Goal: Find specific page/section: Find specific page/section

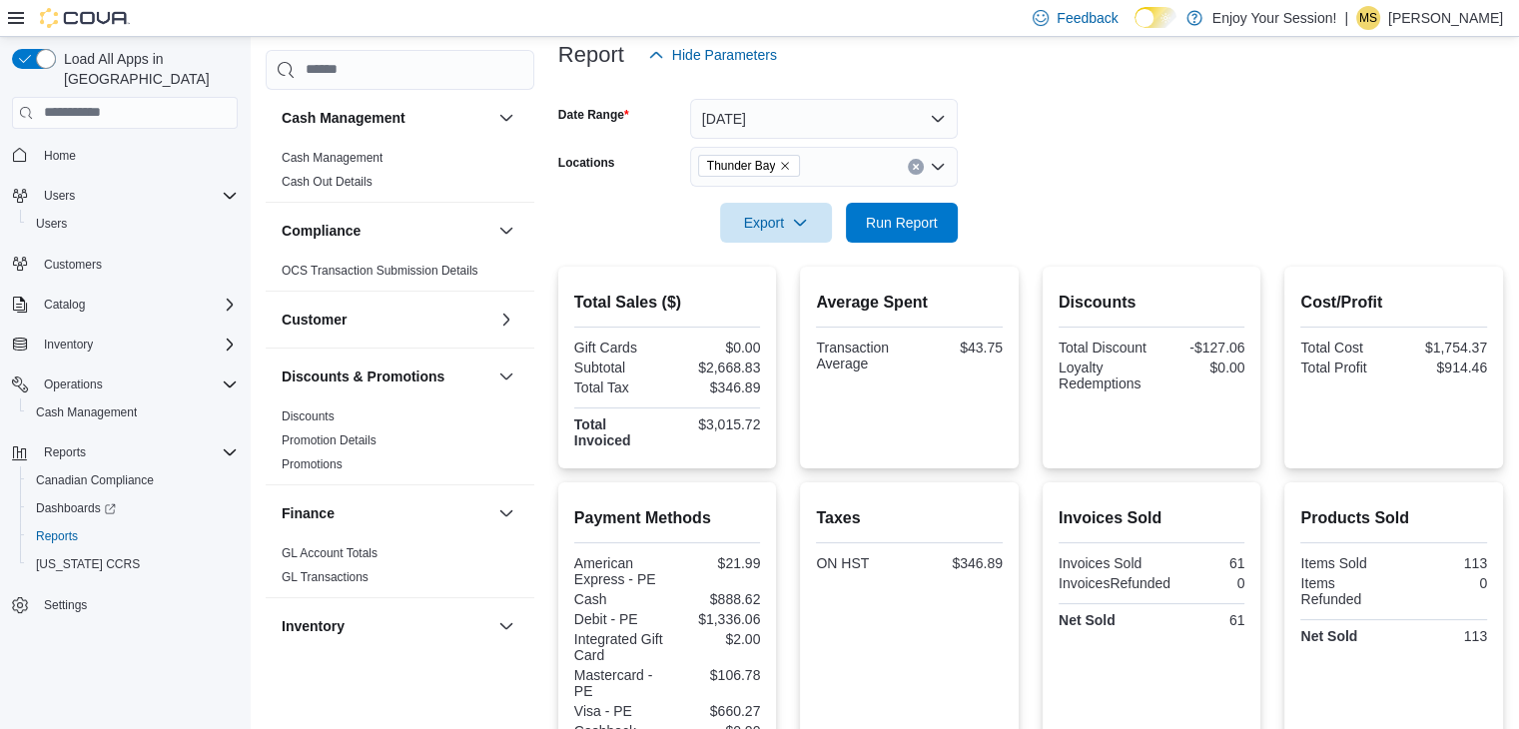
scroll to position [1003, 0]
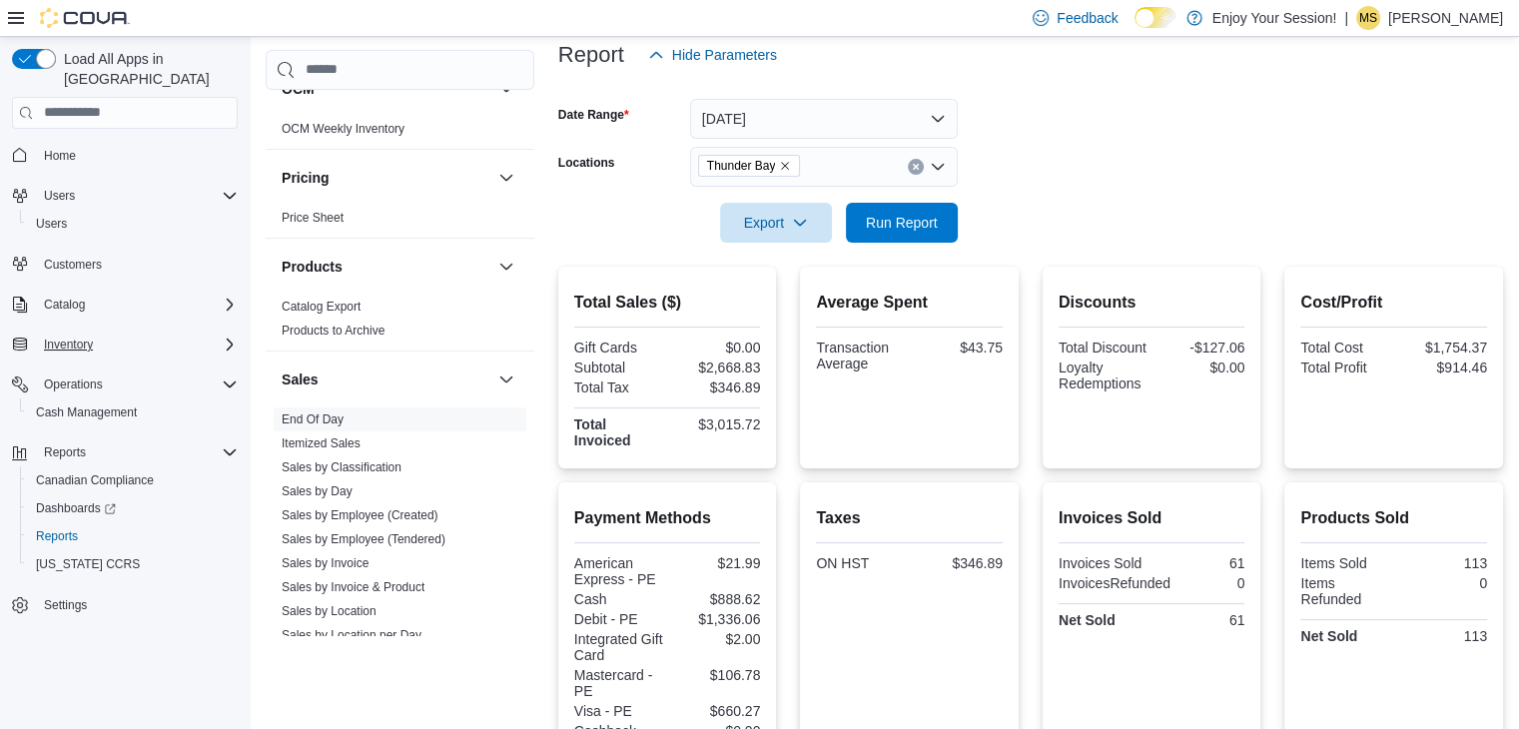
click at [197, 333] on div "Inventory" at bounding box center [137, 345] width 202 height 24
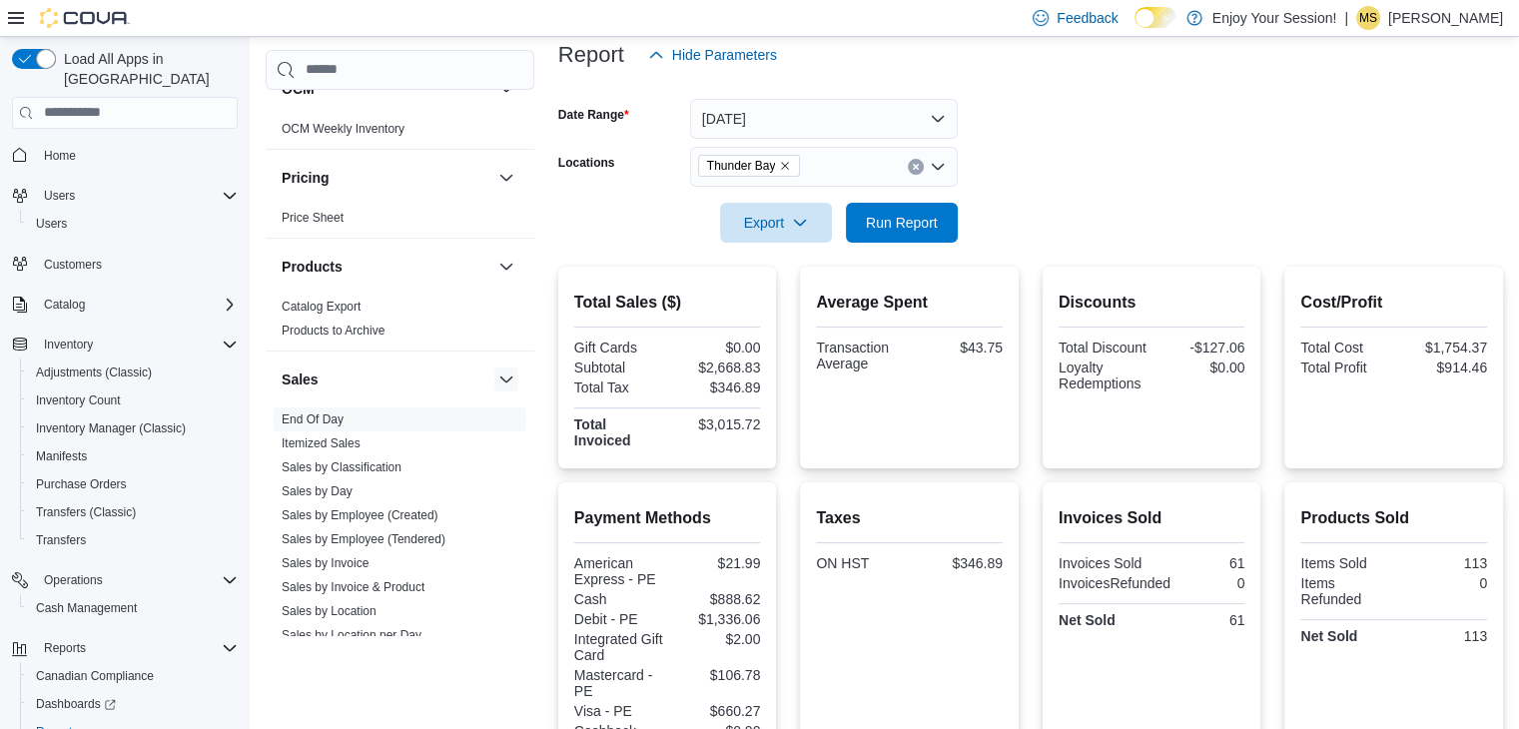
click at [494, 381] on button "button" at bounding box center [506, 380] width 24 height 24
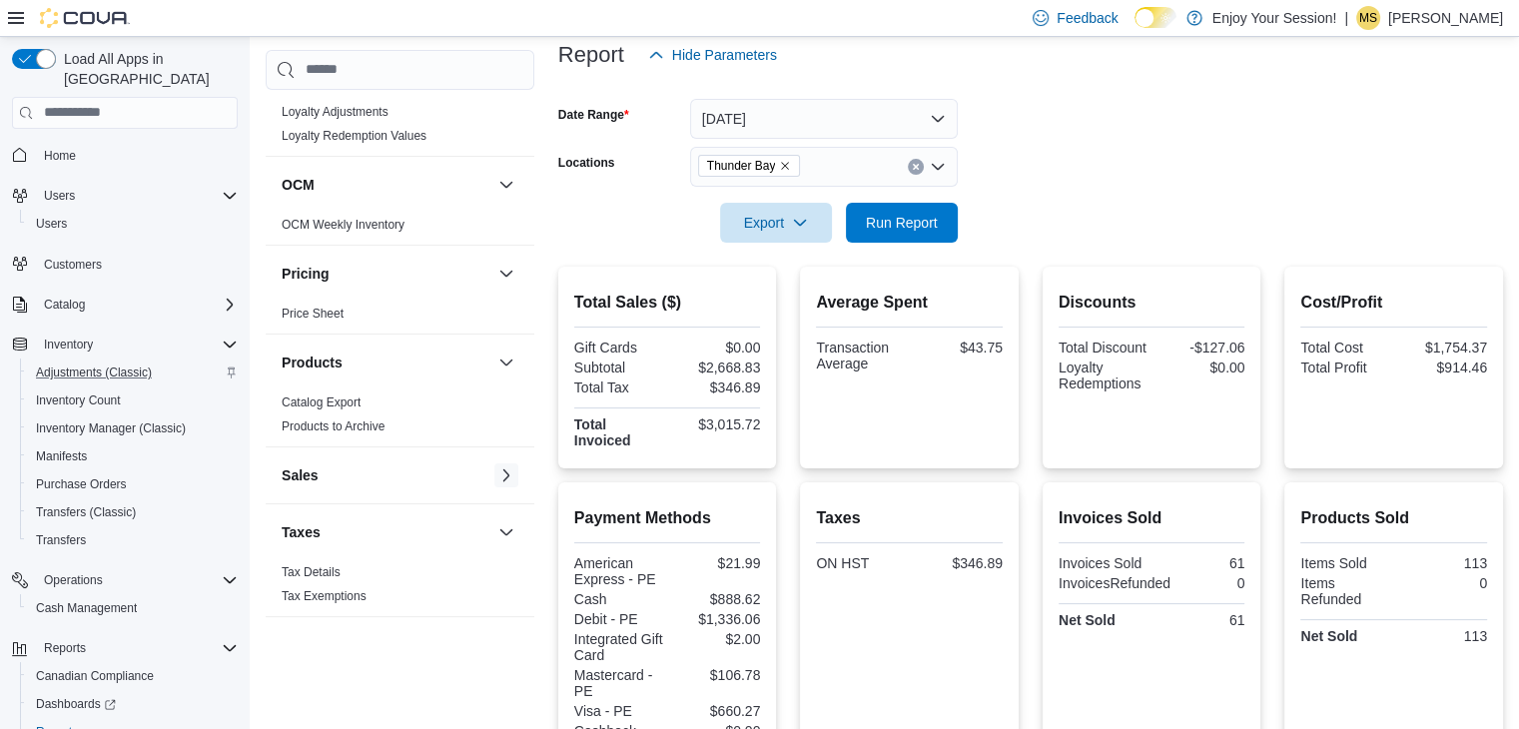
scroll to position [905, 0]
click at [140, 421] on span "Inventory Manager (Classic)" at bounding box center [111, 429] width 150 height 16
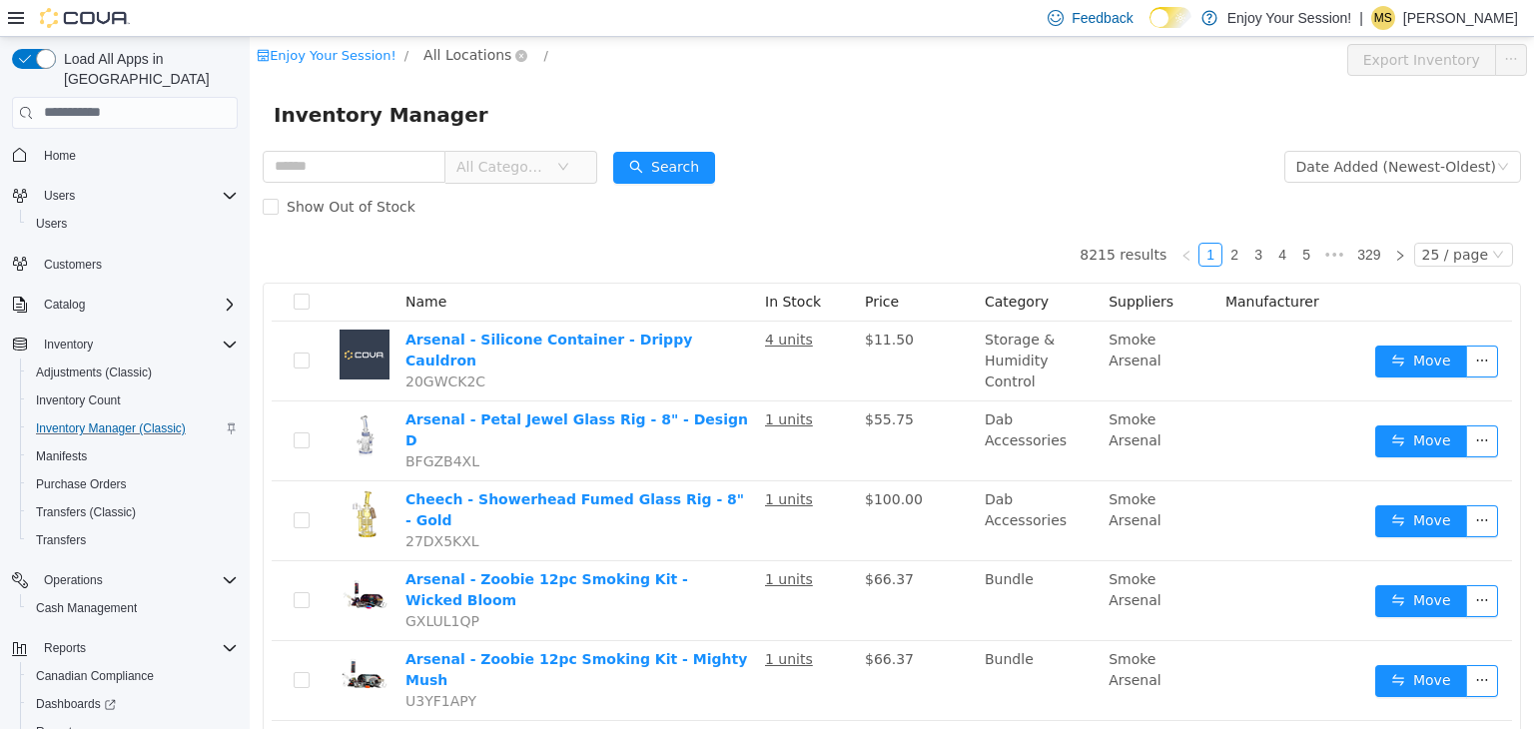
click at [464, 49] on span "All Locations" at bounding box center [468, 54] width 88 height 22
type input "***"
click at [489, 162] on span "Thunder Bay" at bounding box center [499, 162] width 89 height 16
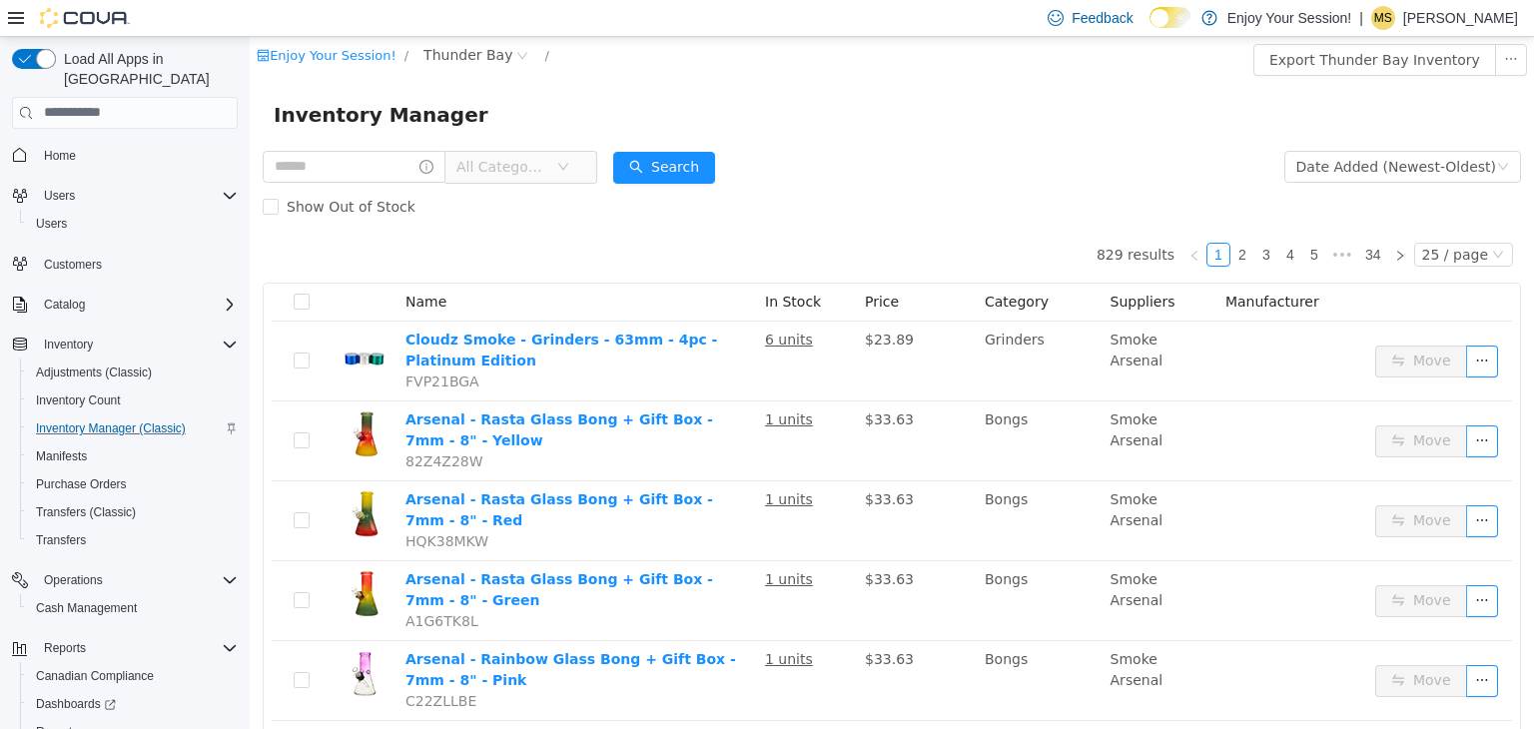
click at [525, 175] on span "All Categories" at bounding box center [501, 166] width 91 height 20
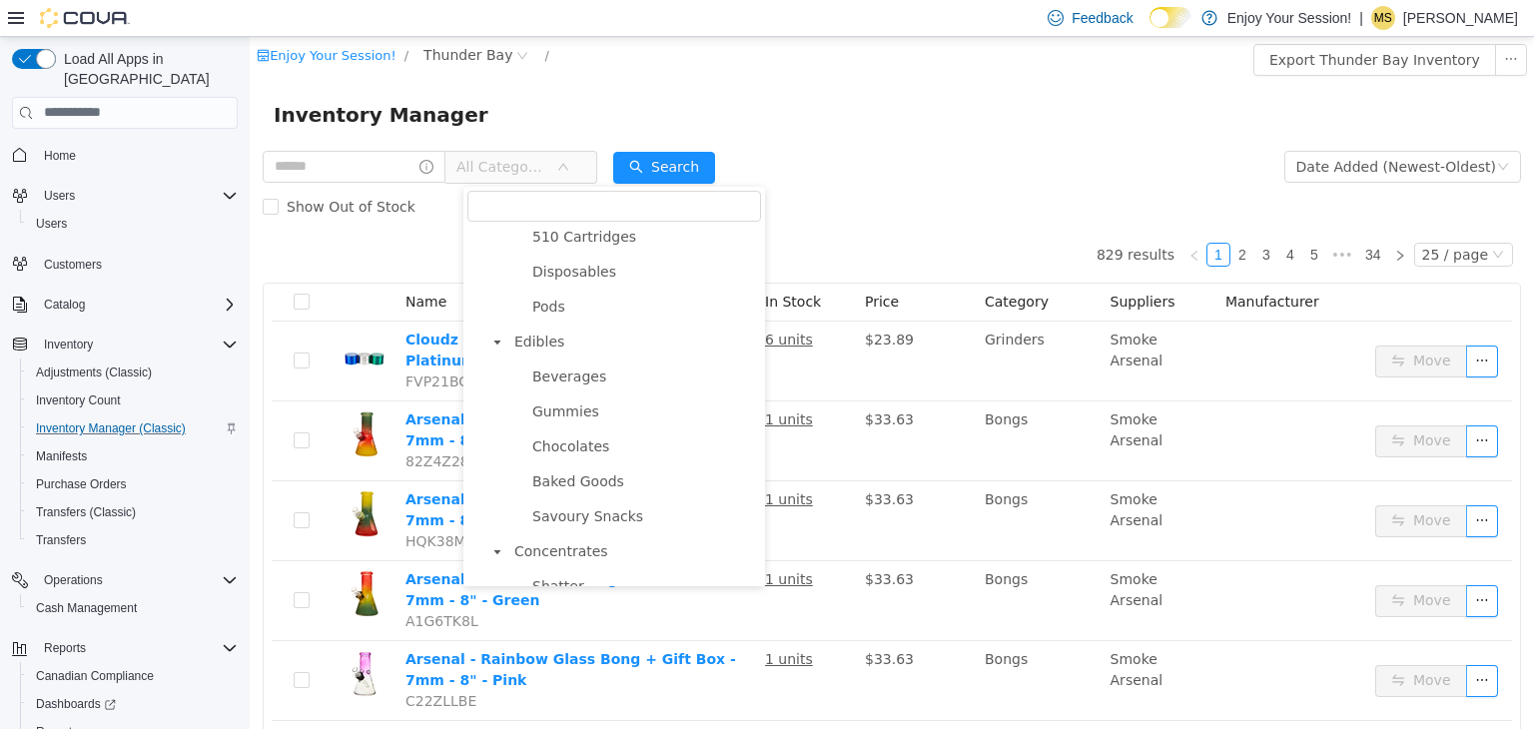
scroll to position [551, 0]
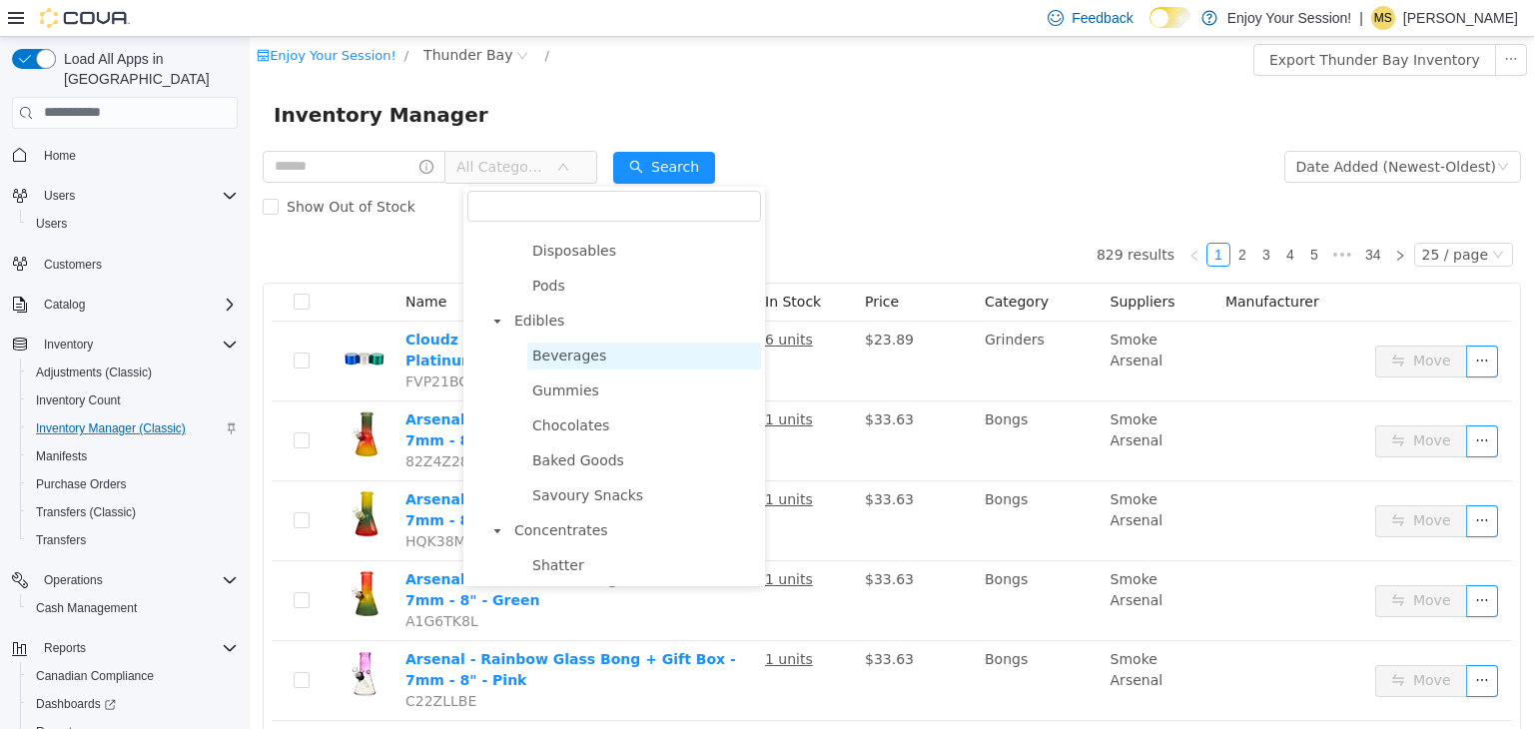
click at [579, 361] on span "Beverages" at bounding box center [569, 355] width 74 height 16
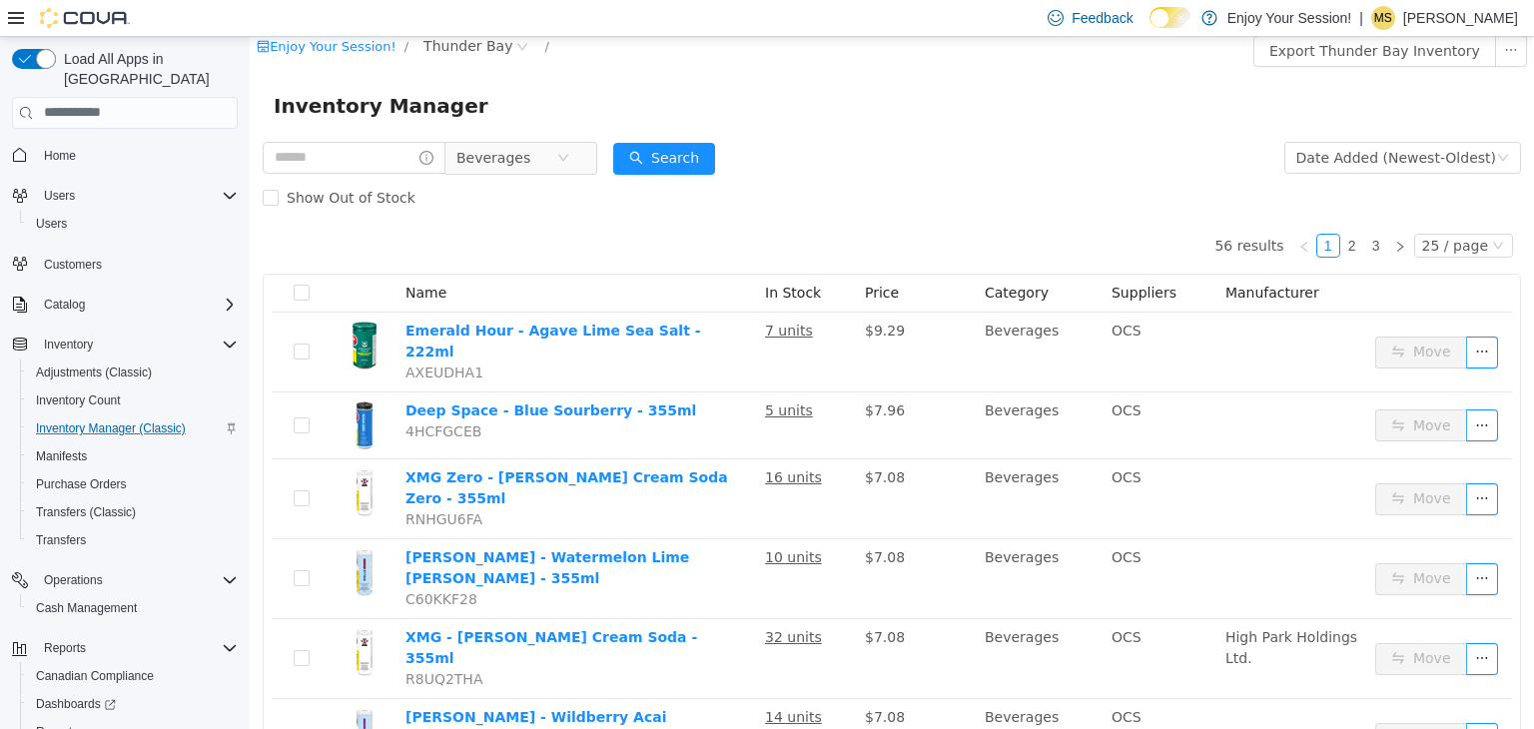
scroll to position [0, 0]
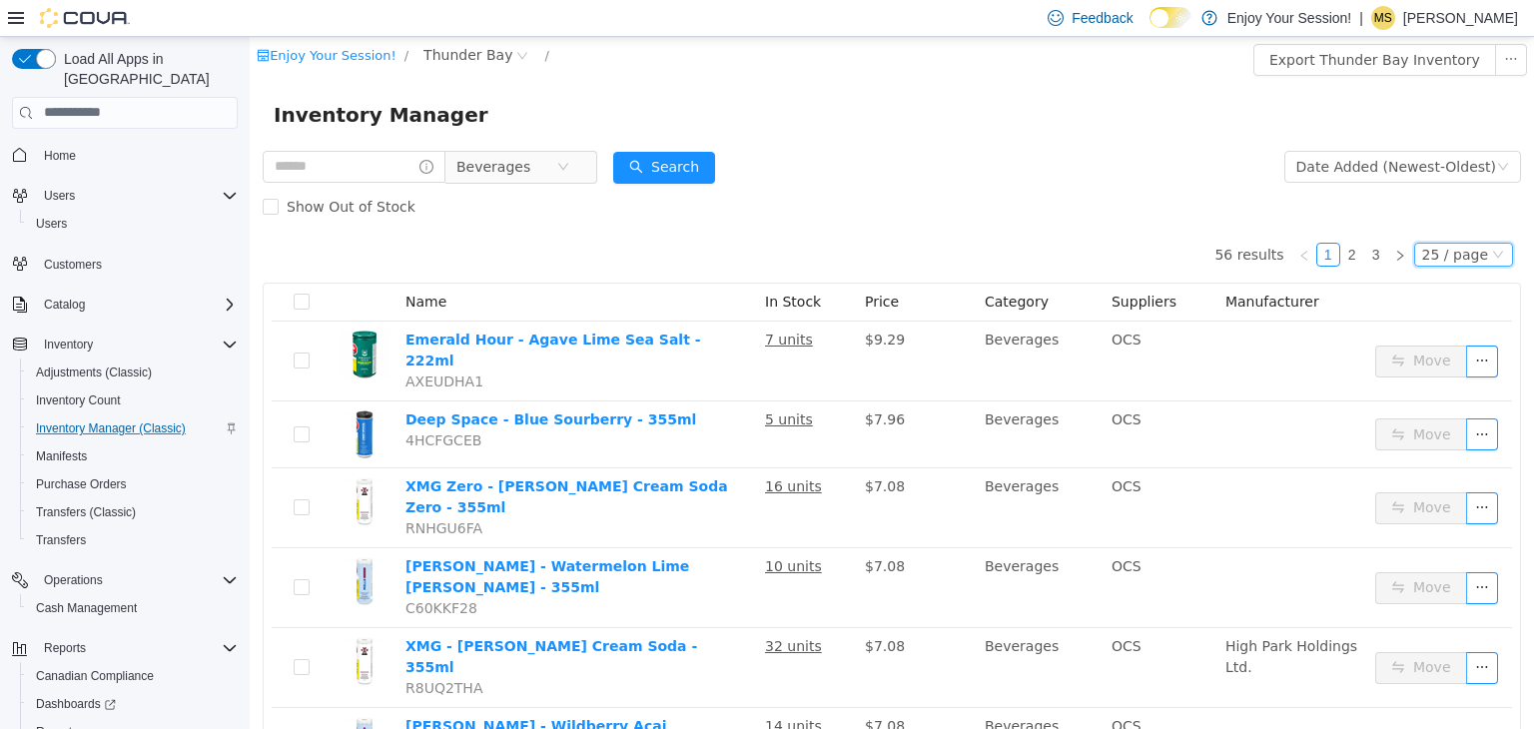
click at [1450, 258] on div "25 / page" at bounding box center [1455, 254] width 66 height 22
click at [1434, 384] on li "50 / page" at bounding box center [1454, 383] width 97 height 32
